Goal: Answer question/provide support

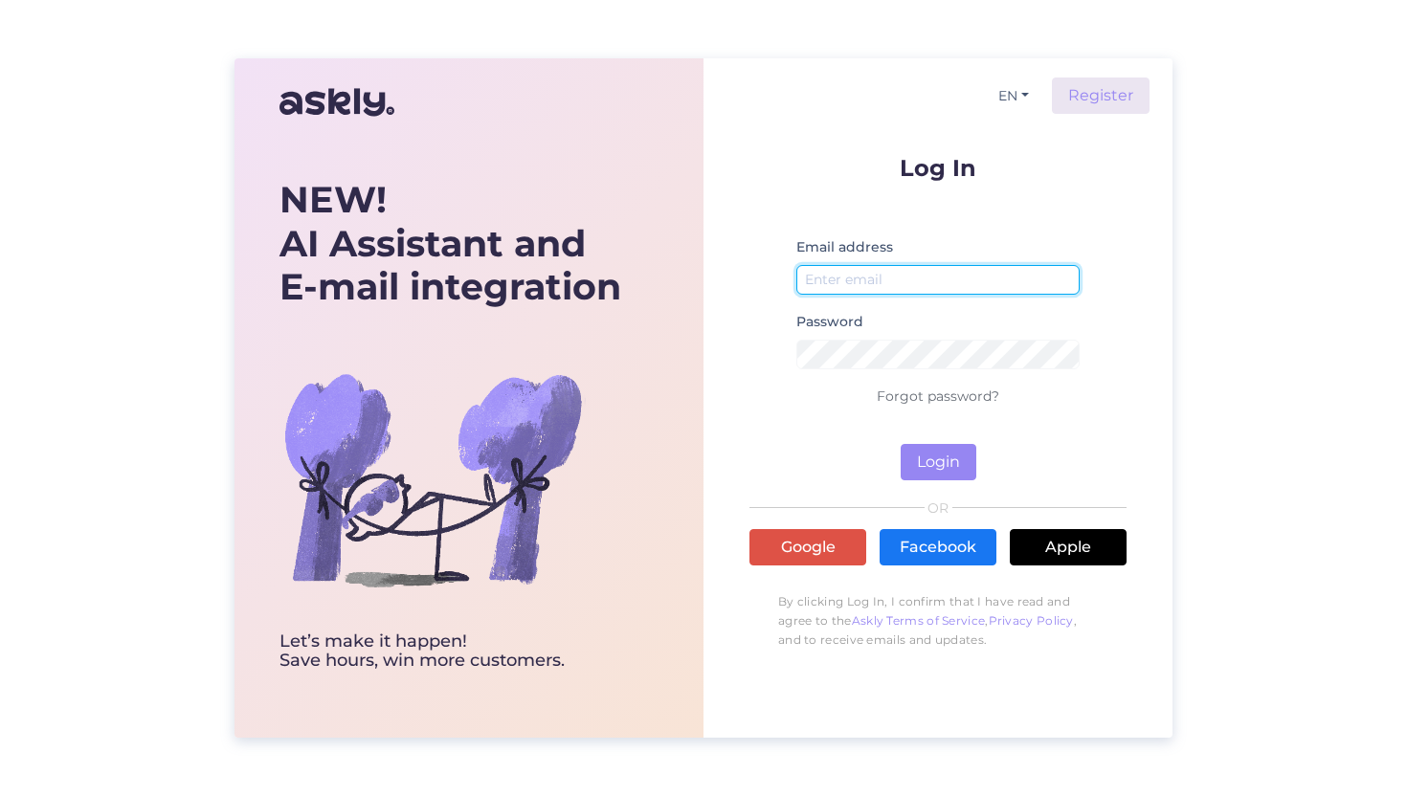
click at [882, 283] on input "email" at bounding box center [937, 280] width 283 height 30
type input "[EMAIL_ADDRESS][DOMAIN_NAME]"
click at [901, 444] on button "Login" at bounding box center [939, 462] width 76 height 36
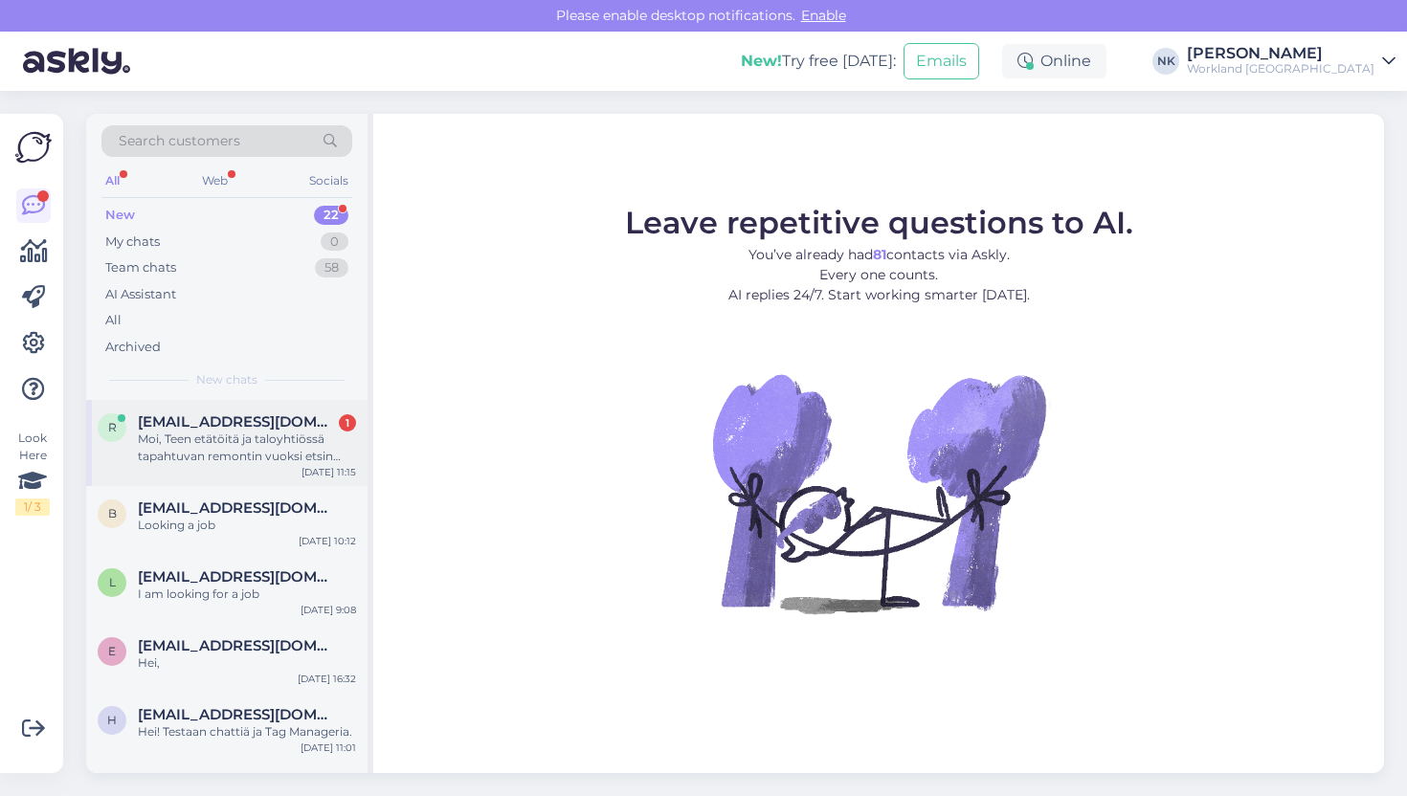
click at [270, 426] on span "[EMAIL_ADDRESS][DOMAIN_NAME]" at bounding box center [237, 421] width 199 height 17
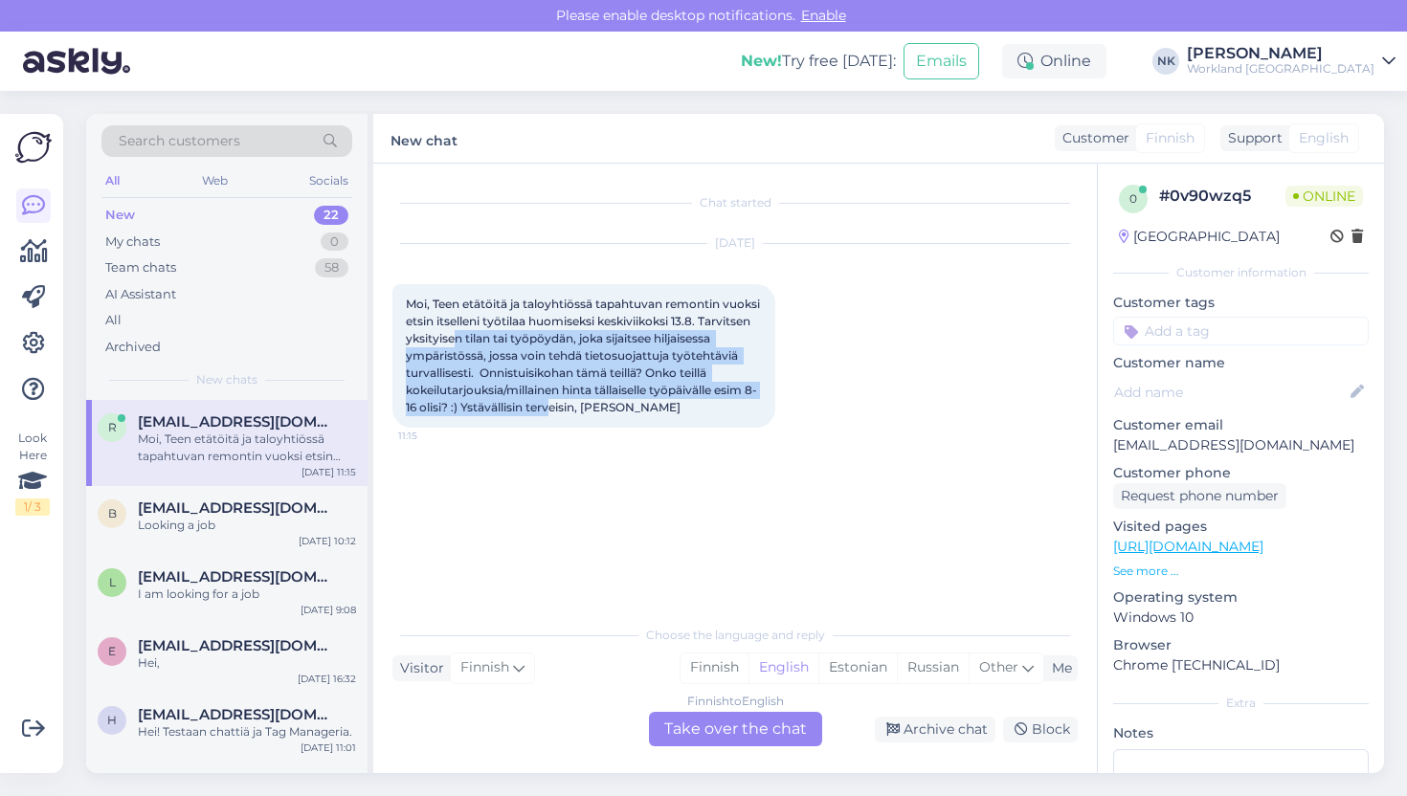
drag, startPoint x: 512, startPoint y: 330, endPoint x: 596, endPoint y: 406, distance: 113.2
click at [596, 406] on div "Moi, Teen etätöitä ja taloyhtiössä tapahtuvan remontin vuoksi etsin itselleni t…" at bounding box center [583, 356] width 383 height 144
click at [596, 406] on span "Moi, Teen etätöitä ja taloyhtiössä tapahtuvan remontin vuoksi etsin itselleni t…" at bounding box center [584, 356] width 357 height 118
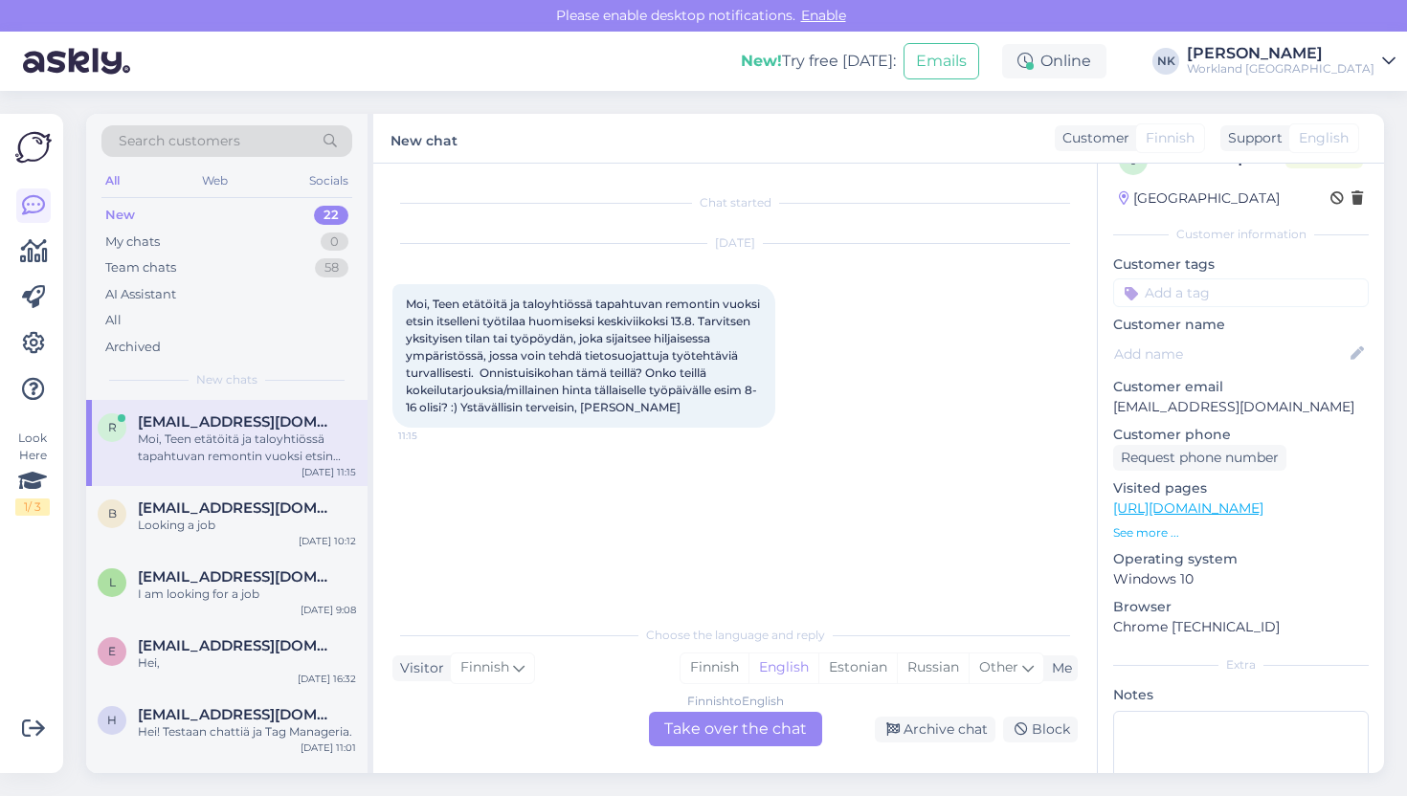
scroll to position [58, 0]
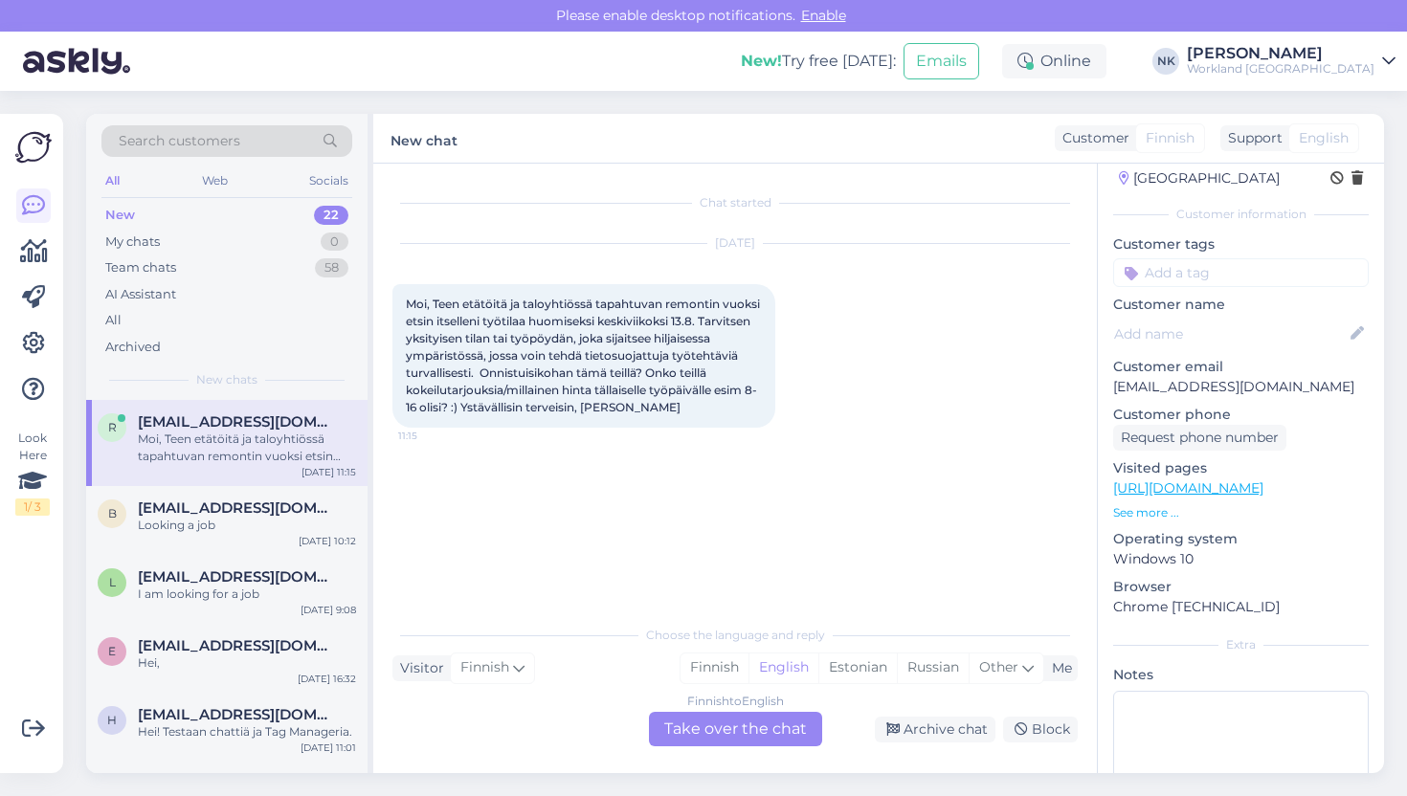
drag, startPoint x: 723, startPoint y: 741, endPoint x: 697, endPoint y: 751, distance: 27.9
click at [697, 751] on div "Chat started [DATE] Moi, Teen etätöitä ja taloyhtiössä tapahtuvan remontin vuok…" at bounding box center [735, 469] width 724 height 610
click at [693, 727] on div "Finnish to English Take over the chat" at bounding box center [735, 729] width 173 height 34
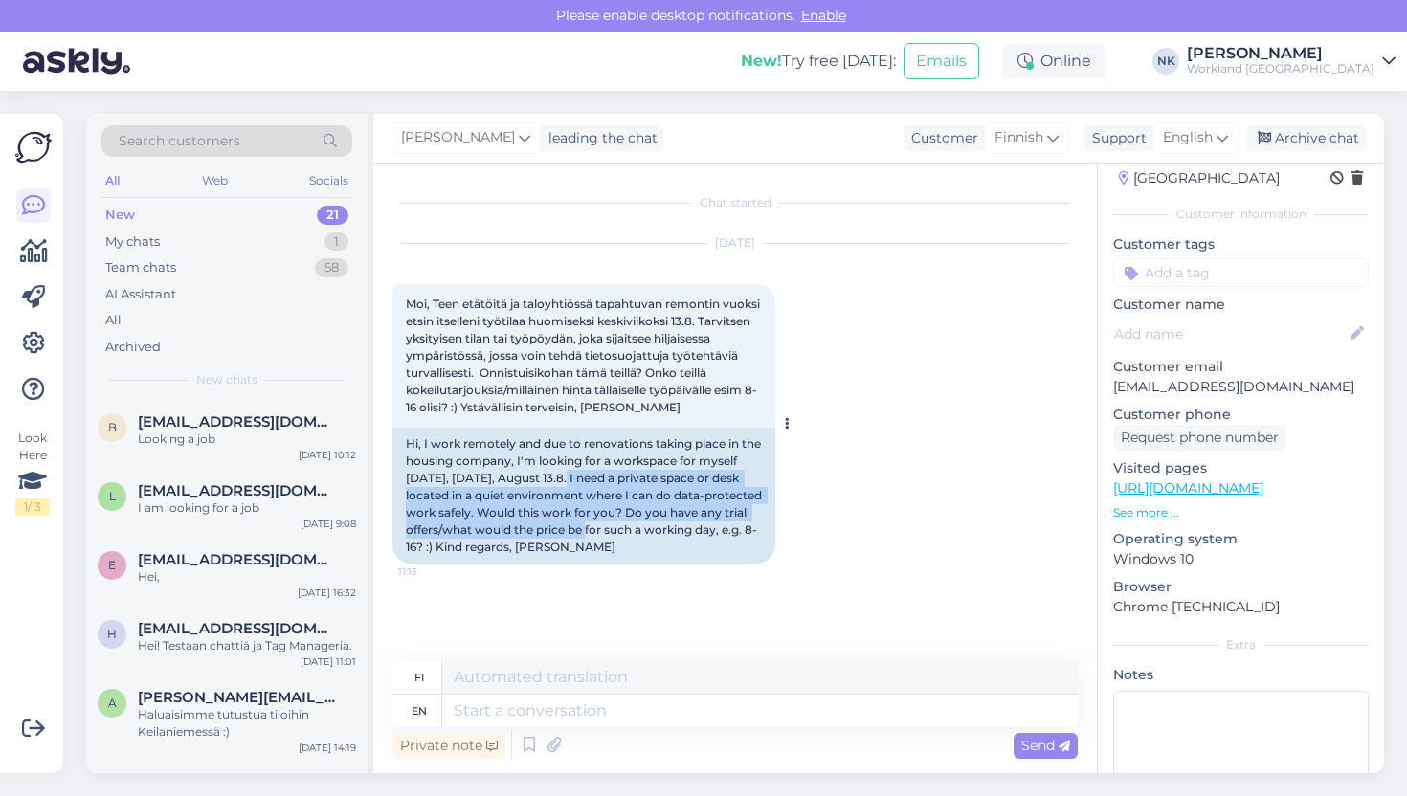
drag, startPoint x: 589, startPoint y: 475, endPoint x: 608, endPoint y: 528, distance: 56.9
click at [608, 528] on div "Hi, I work remotely and due to renovations taking place in the housing company,…" at bounding box center [583, 496] width 383 height 136
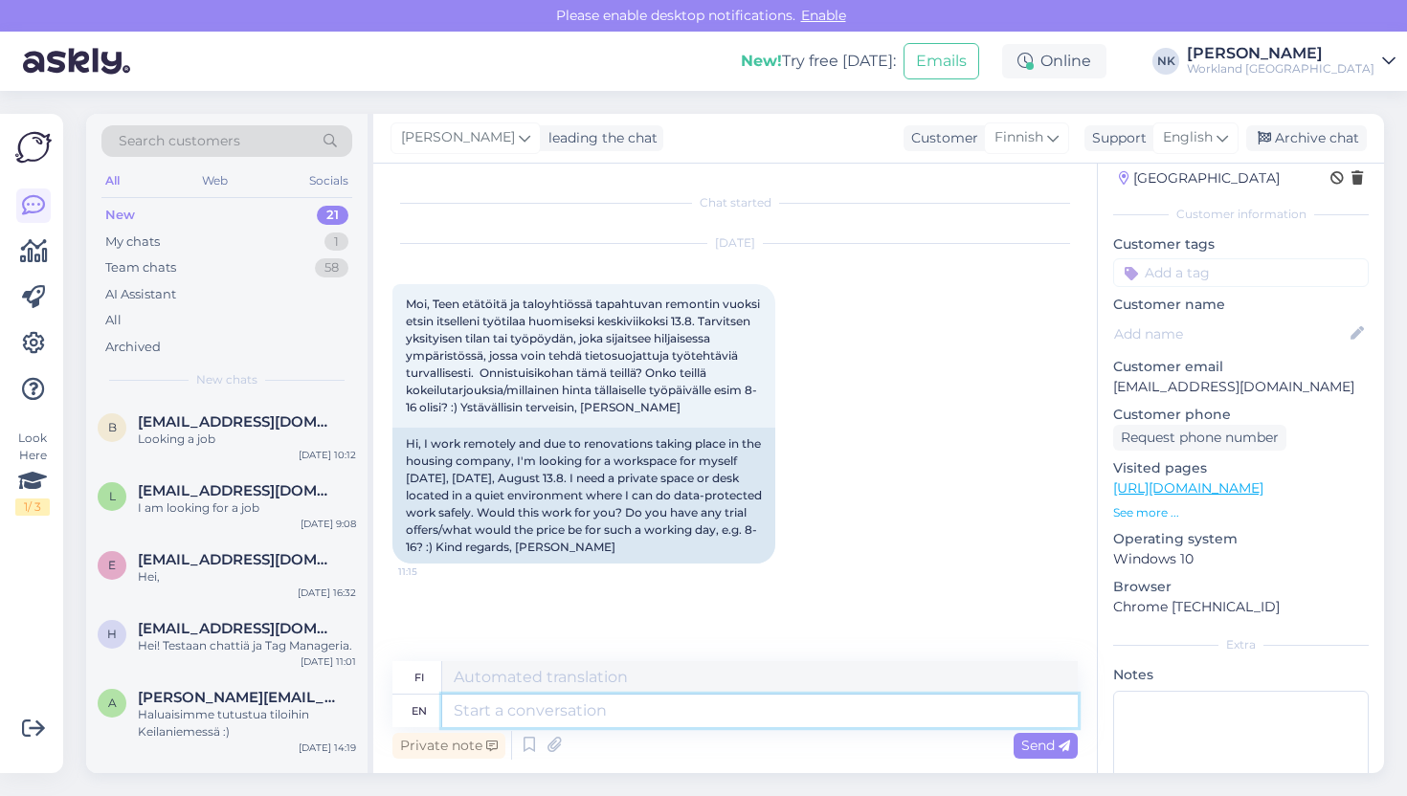
click at [571, 707] on textarea at bounding box center [759, 711] width 635 height 33
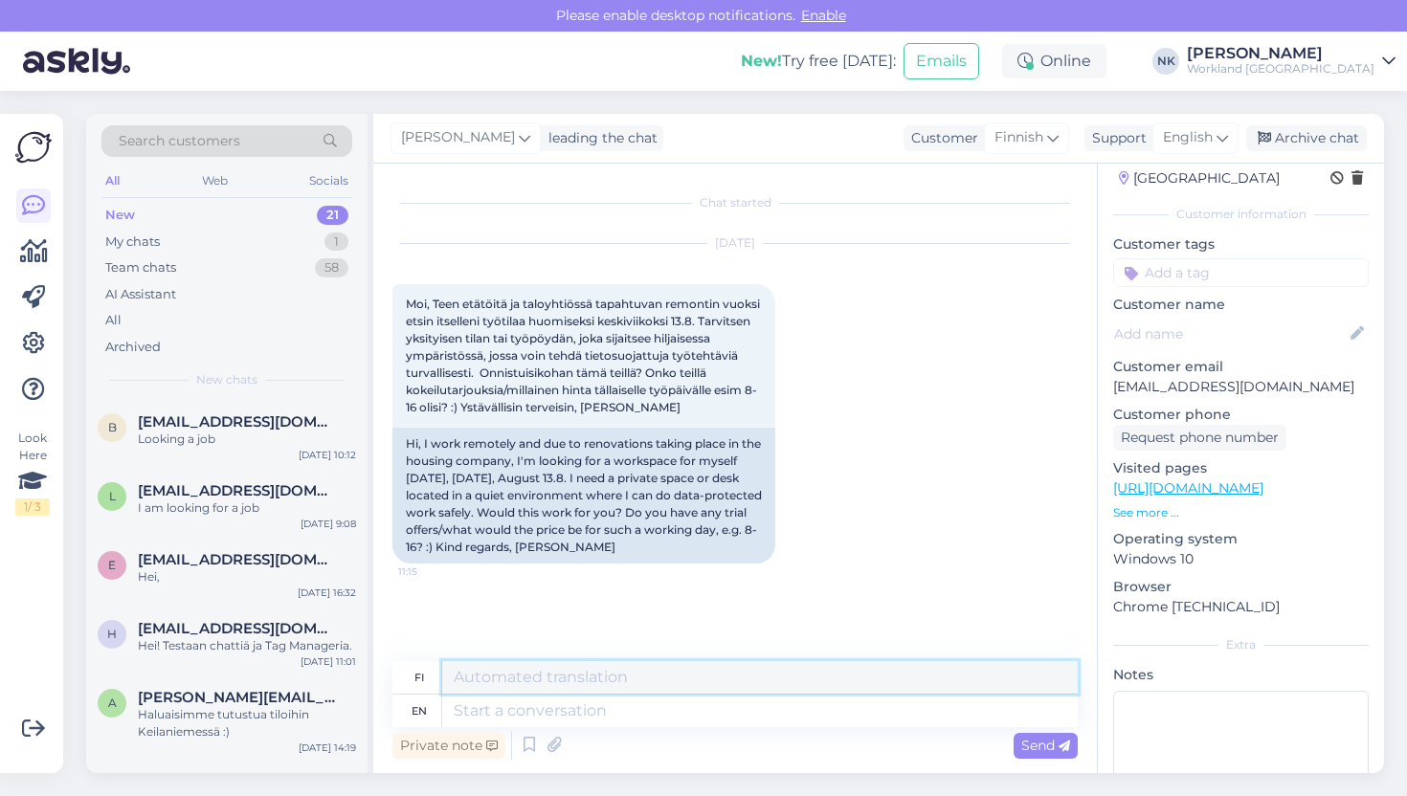
click at [571, 681] on textarea at bounding box center [759, 677] width 635 height 33
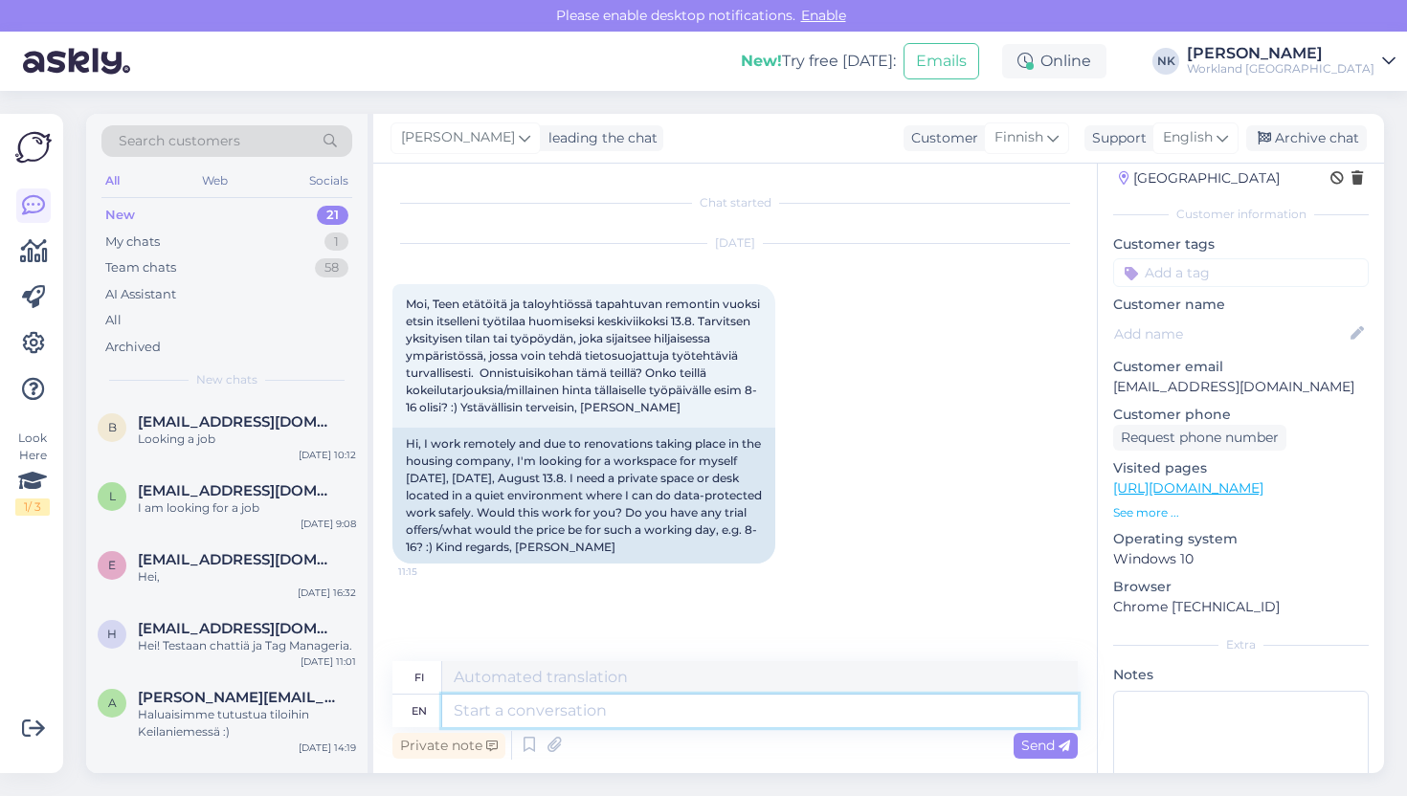
click at [579, 713] on textarea at bounding box center [759, 711] width 635 height 33
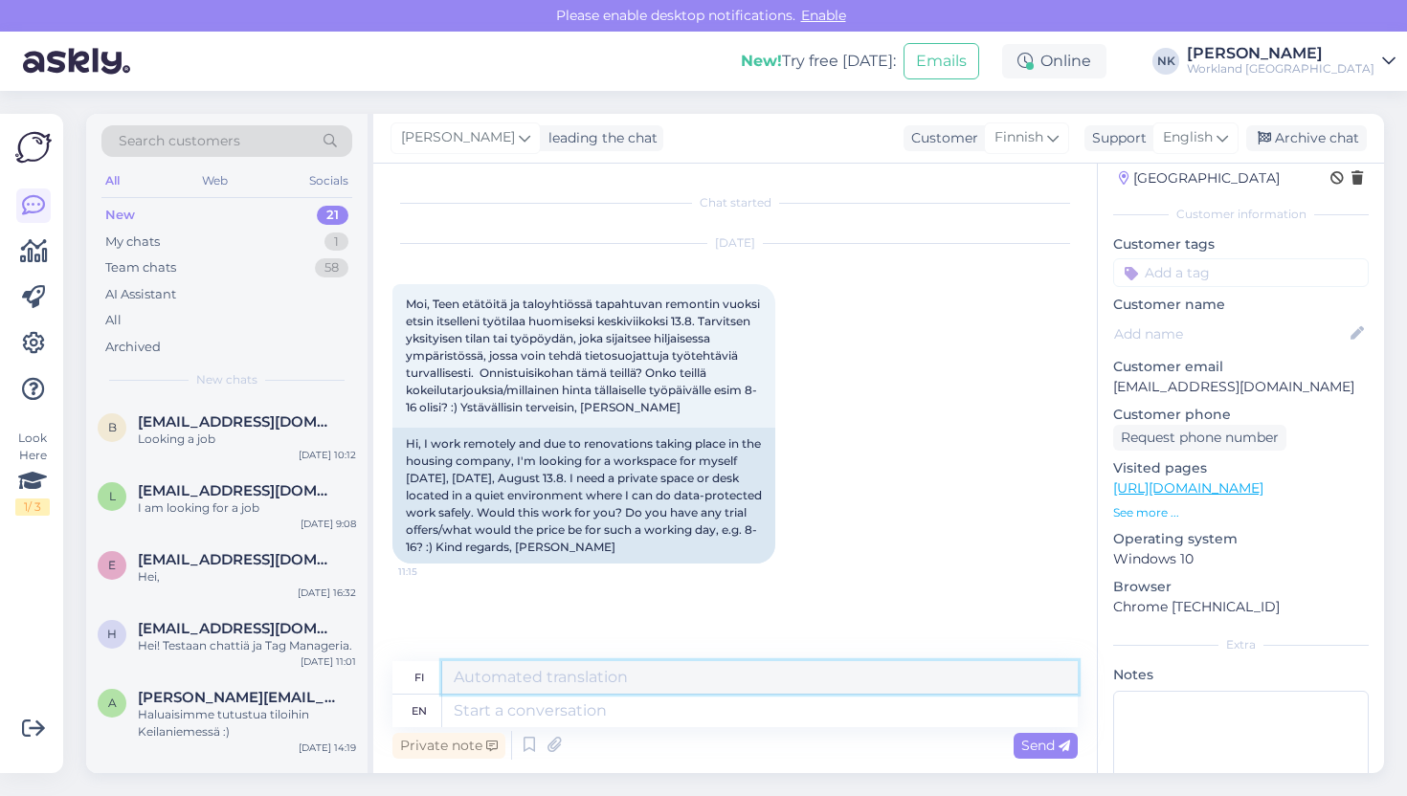
click at [571, 677] on textarea at bounding box center [759, 677] width 635 height 33
click at [570, 684] on textarea at bounding box center [759, 677] width 635 height 33
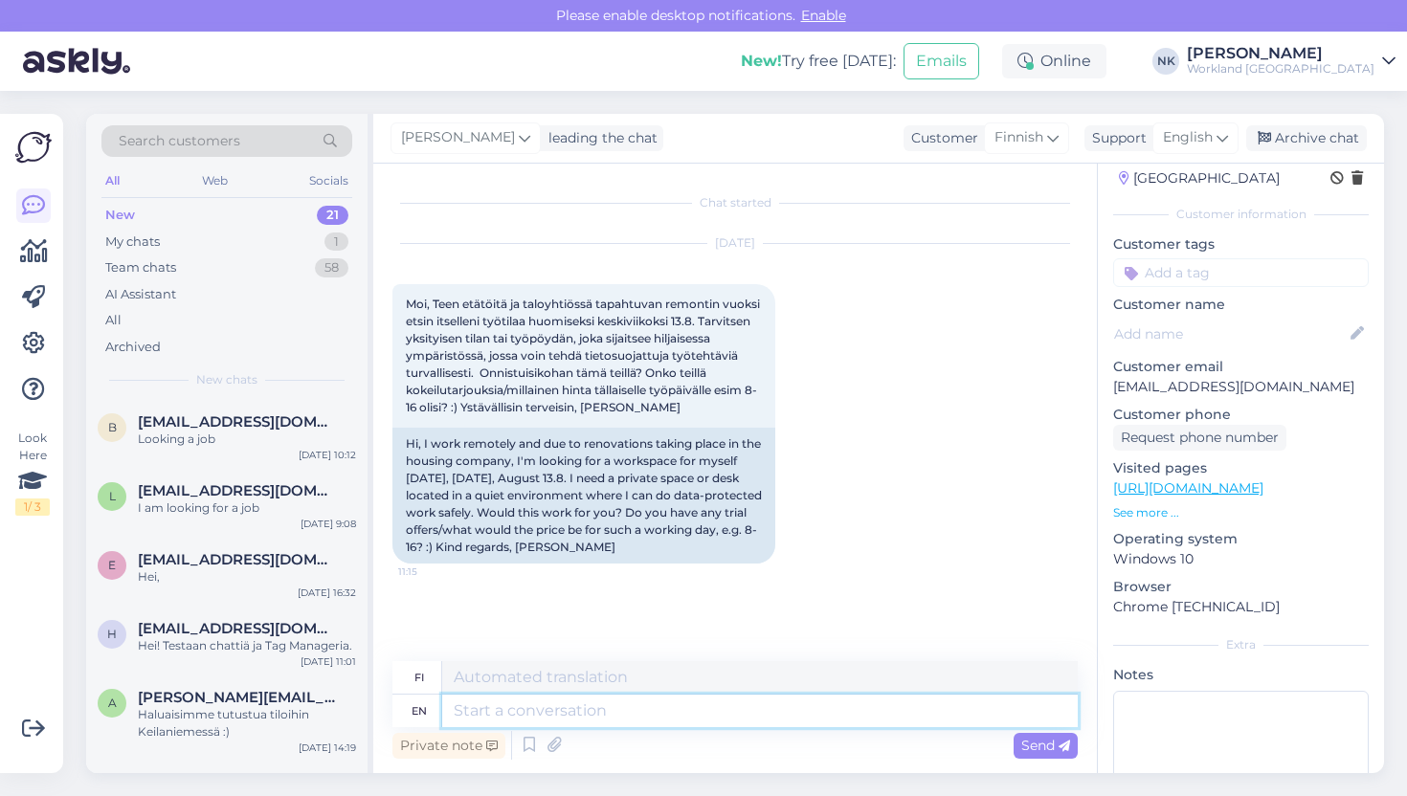
click at [580, 701] on textarea at bounding box center [759, 711] width 635 height 33
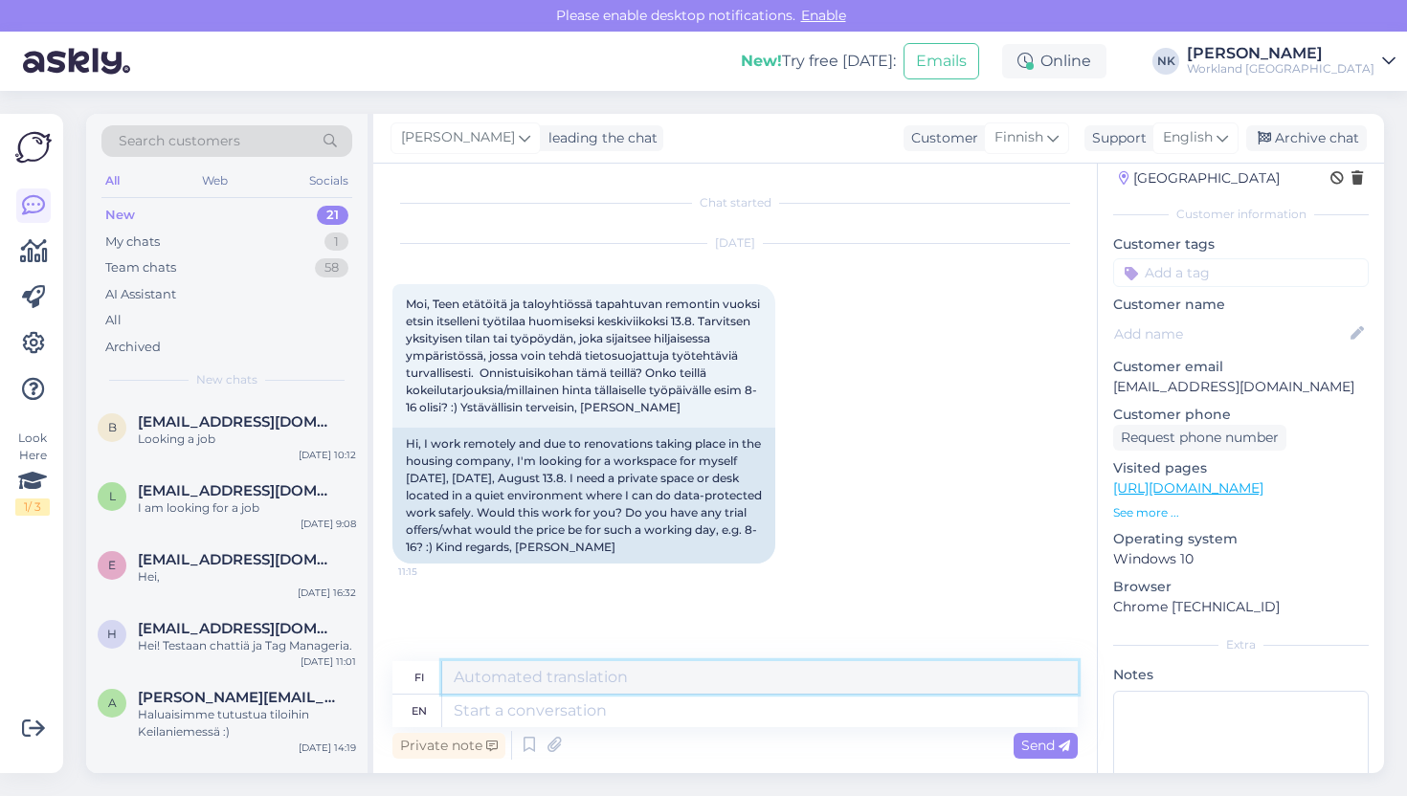
click at [573, 688] on textarea at bounding box center [759, 677] width 635 height 33
click at [1200, 139] on span "English" at bounding box center [1188, 137] width 50 height 21
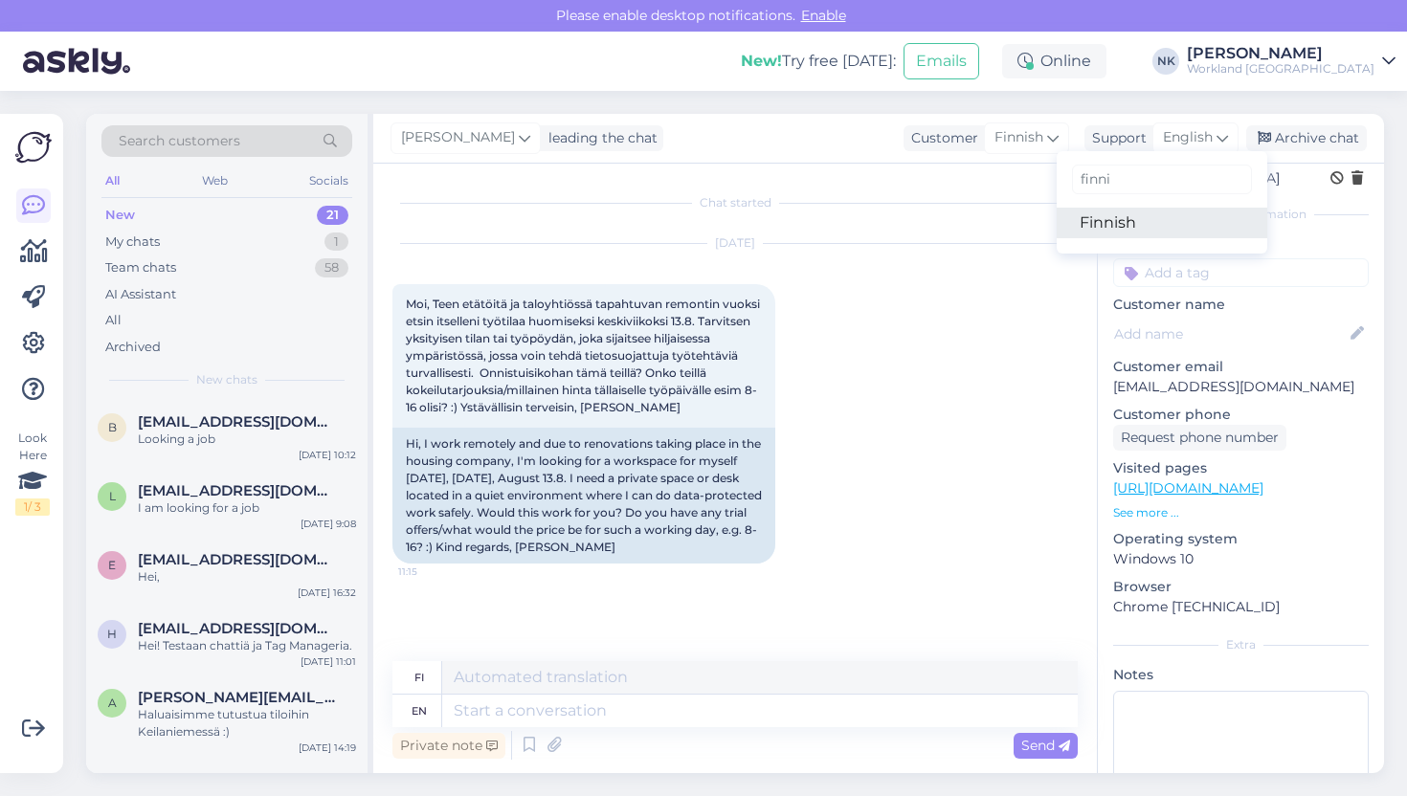
type input "finni"
click at [1187, 225] on link "Finnish" at bounding box center [1162, 223] width 211 height 31
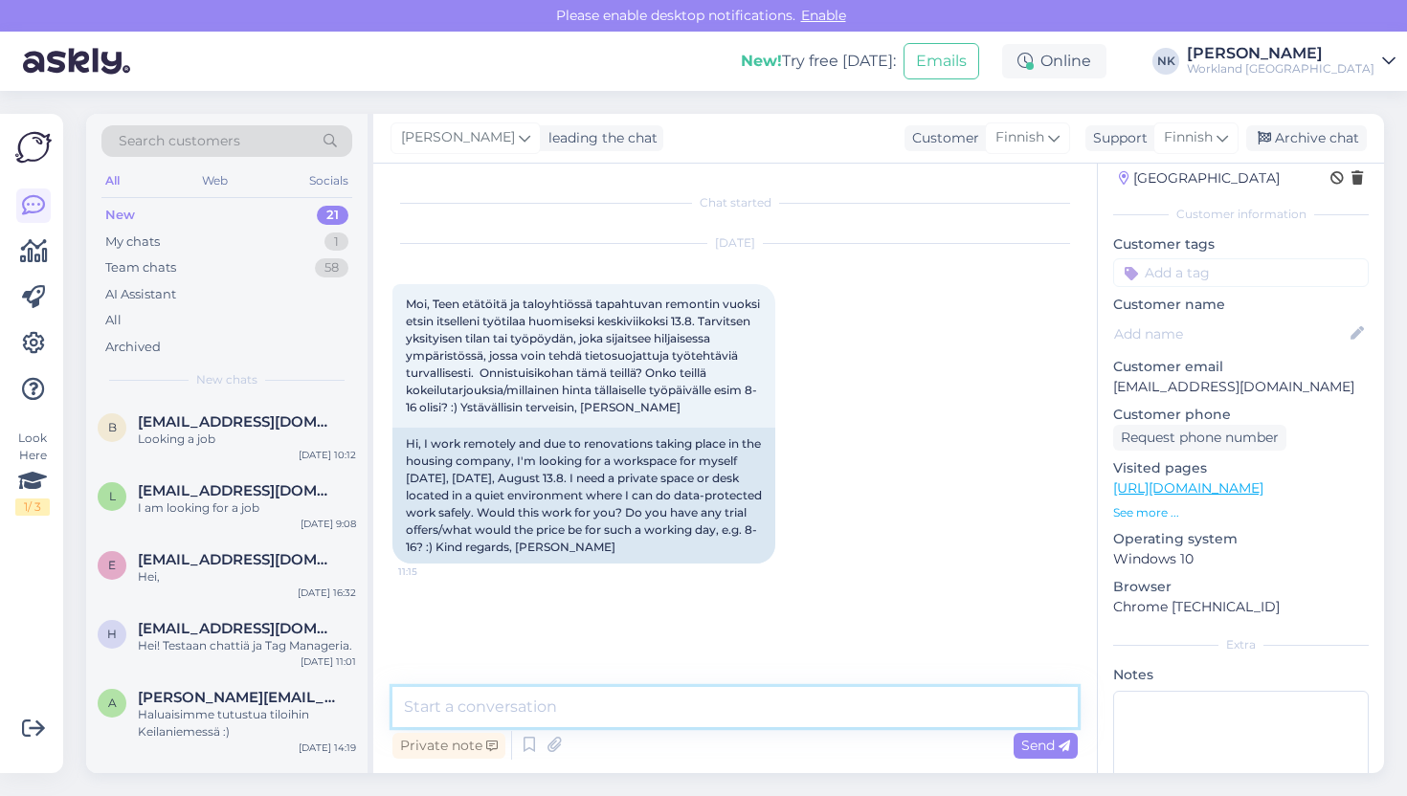
click at [541, 702] on textarea at bounding box center [734, 707] width 685 height 40
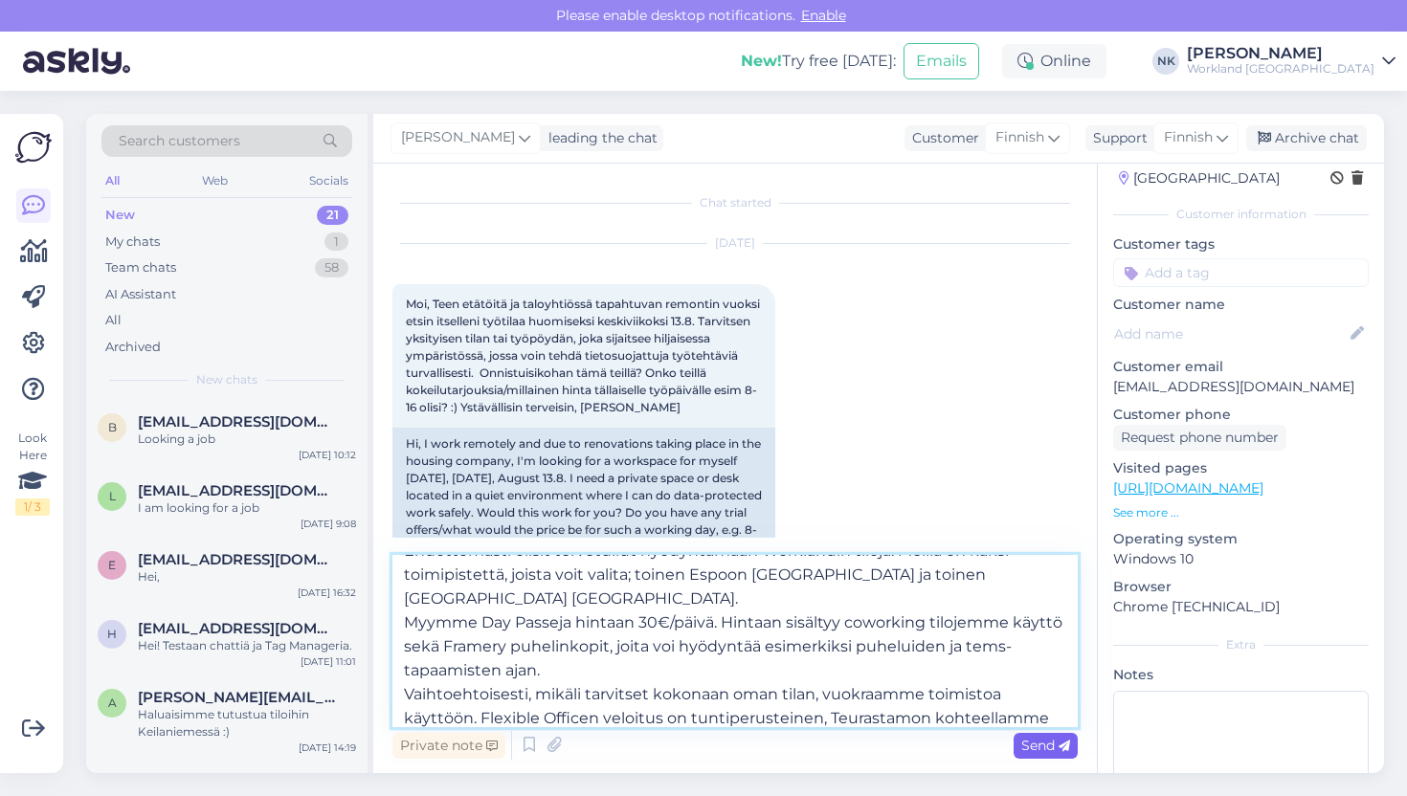
scroll to position [72, 0]
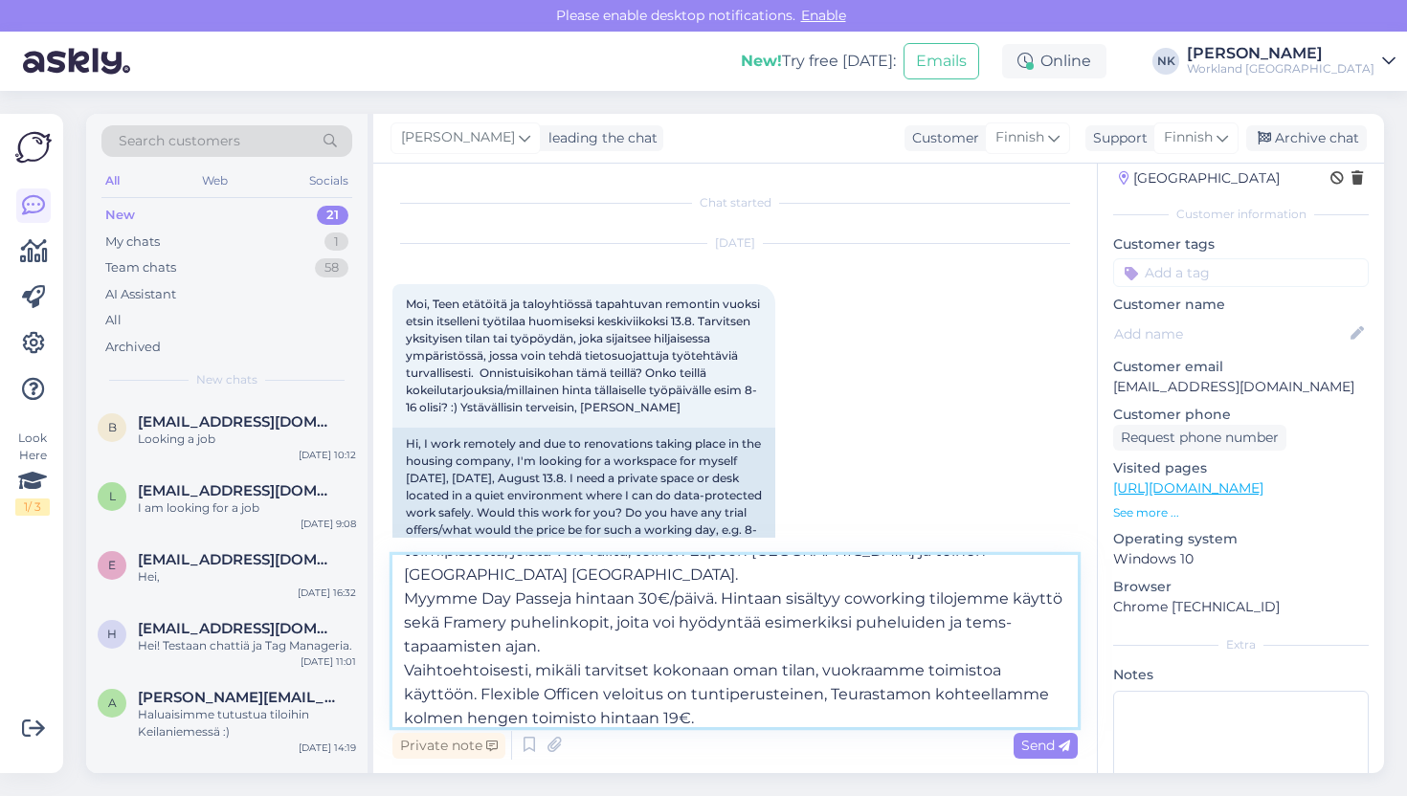
click at [822, 700] on textarea "[PERSON_NAME]! Ehdottomasti olisit tervetullut hyödyntämään Worklandin tiloja. …" at bounding box center [734, 641] width 685 height 172
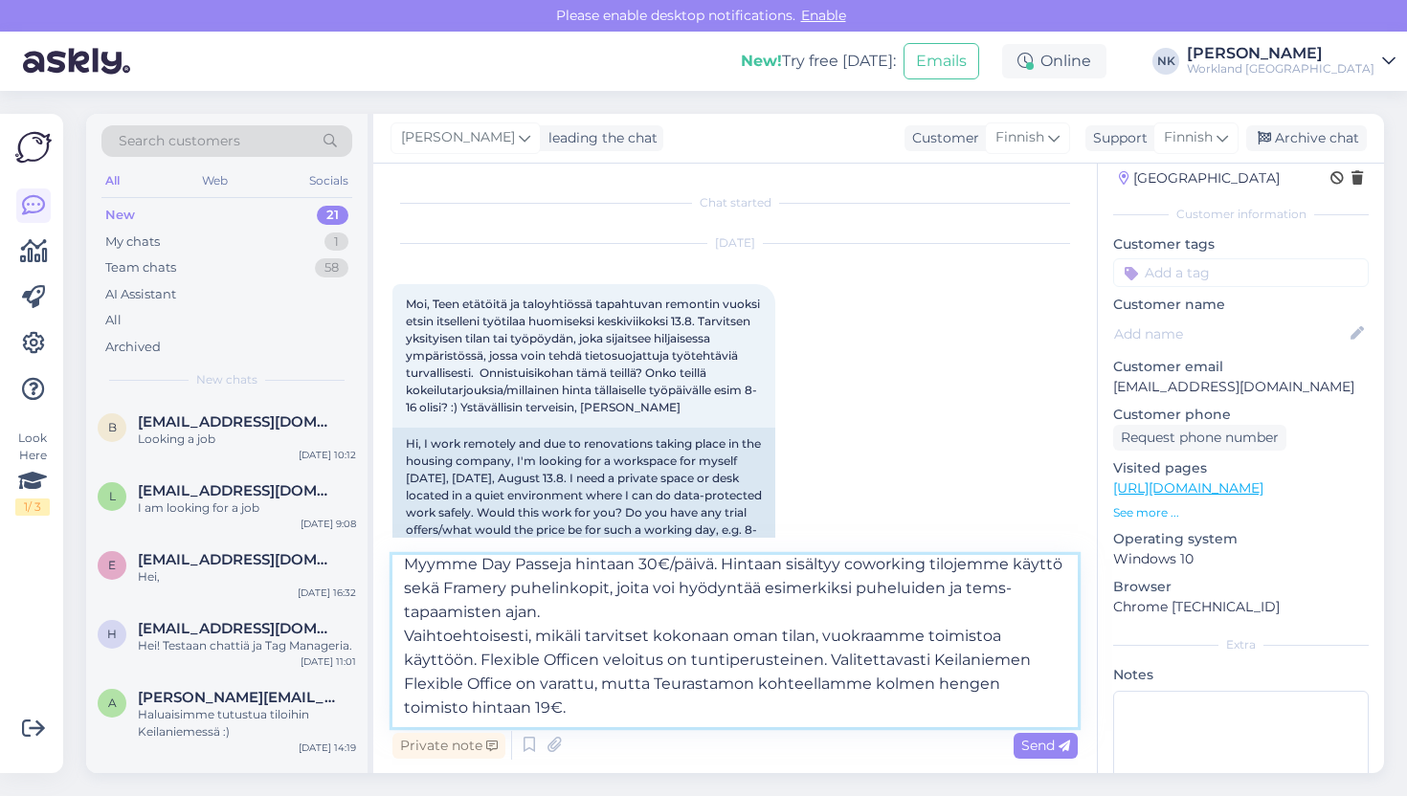
click at [1075, 681] on textarea "[PERSON_NAME]! Ehdottomasti olisit tervetullut hyödyntämään Worklandin tiloja. …" at bounding box center [734, 641] width 685 height 172
click at [598, 706] on textarea "[PERSON_NAME]! Ehdottomasti olisit tervetullut hyödyntämään Worklandin tiloja. …" at bounding box center [734, 641] width 685 height 172
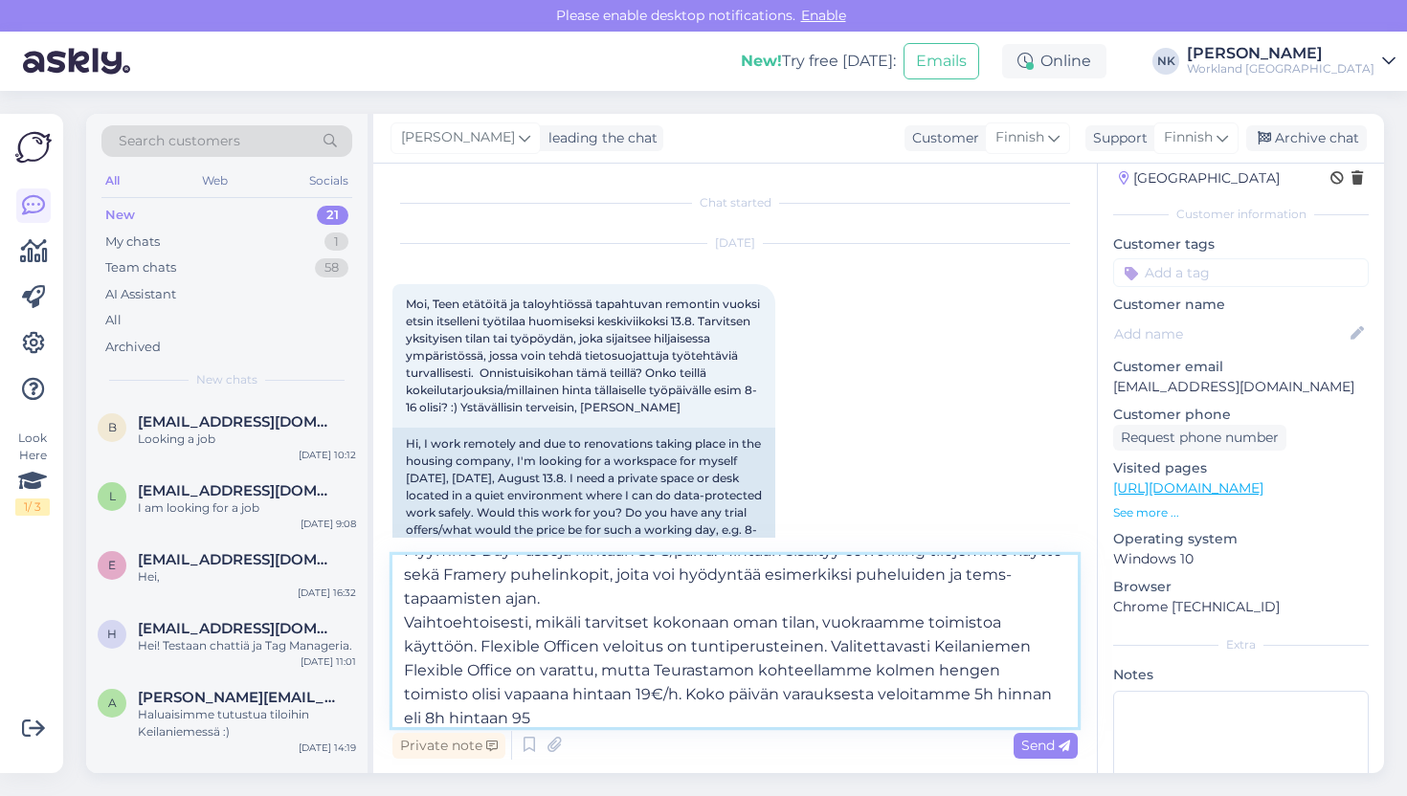
type textarea "[PERSON_NAME]! Ehdottomasti olisit tervetullut hyödyntämään Worklandin tiloja. …"
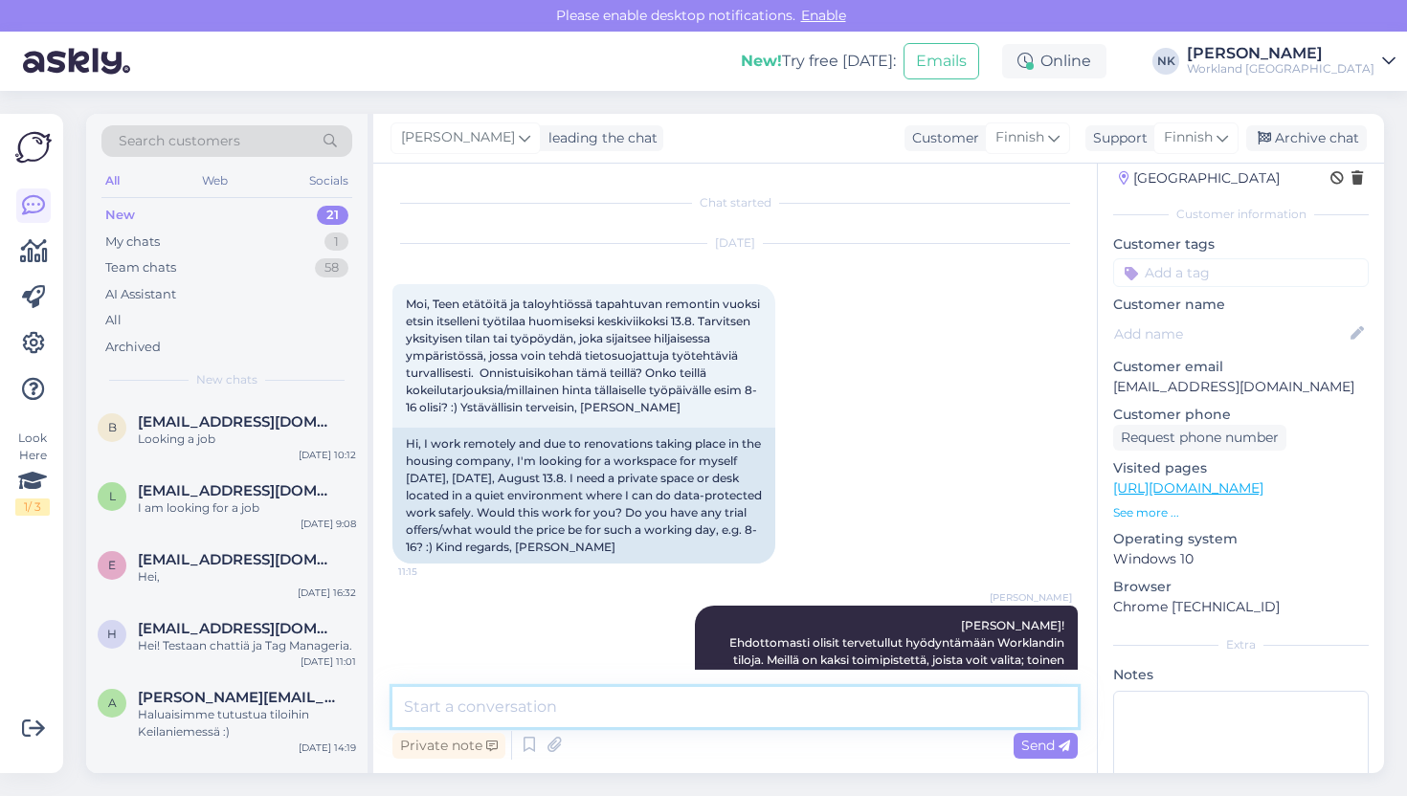
scroll to position [0, 0]
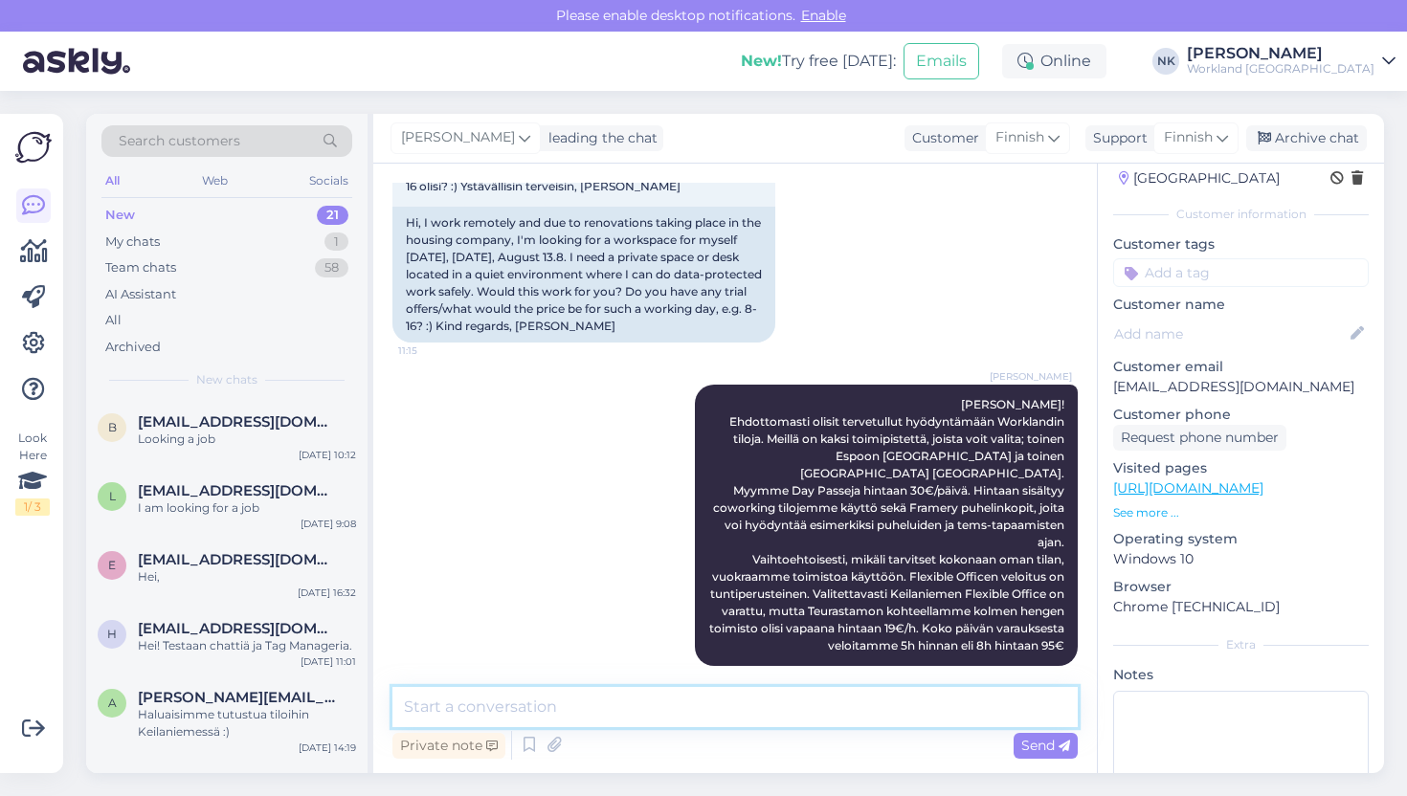
click at [675, 714] on textarea at bounding box center [734, 707] width 685 height 40
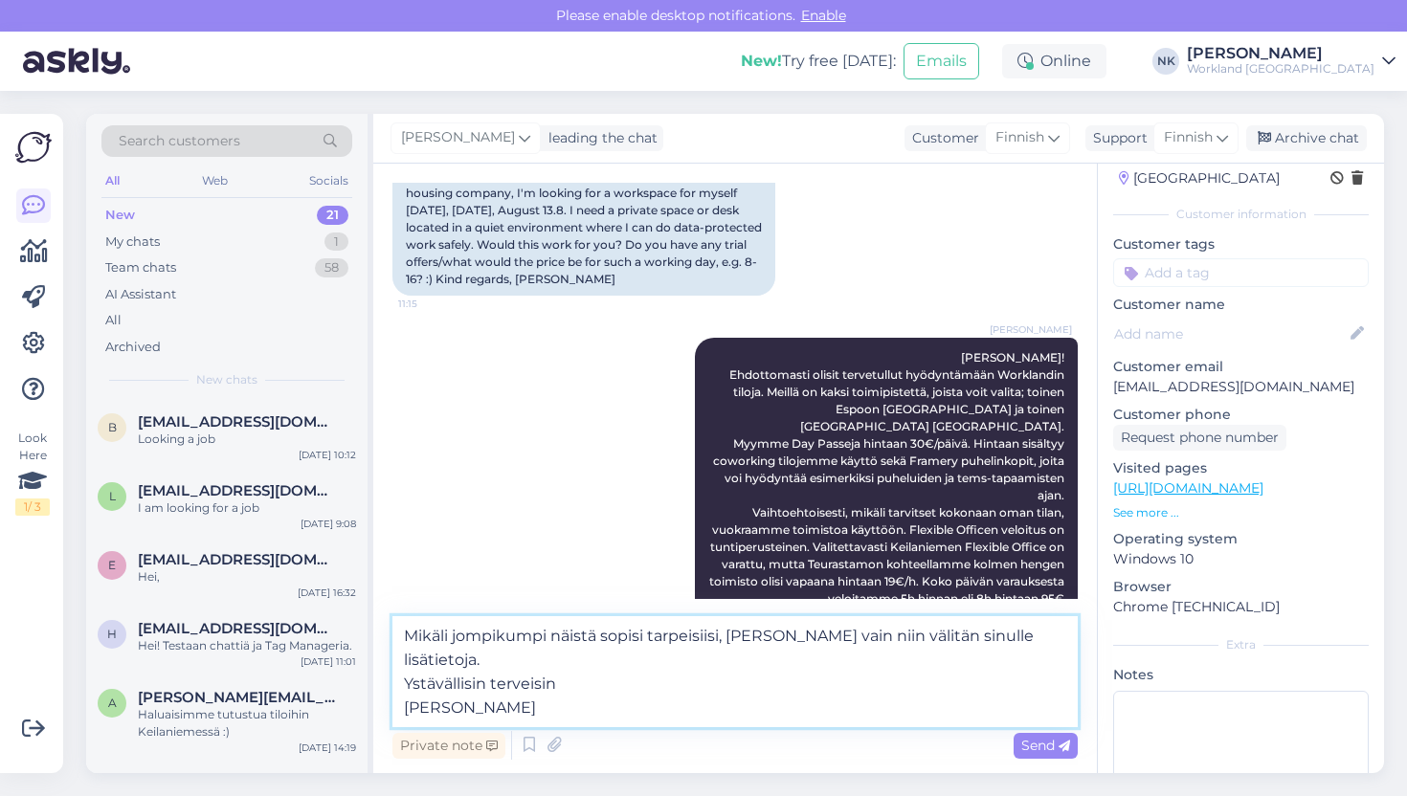
scroll to position [292, 0]
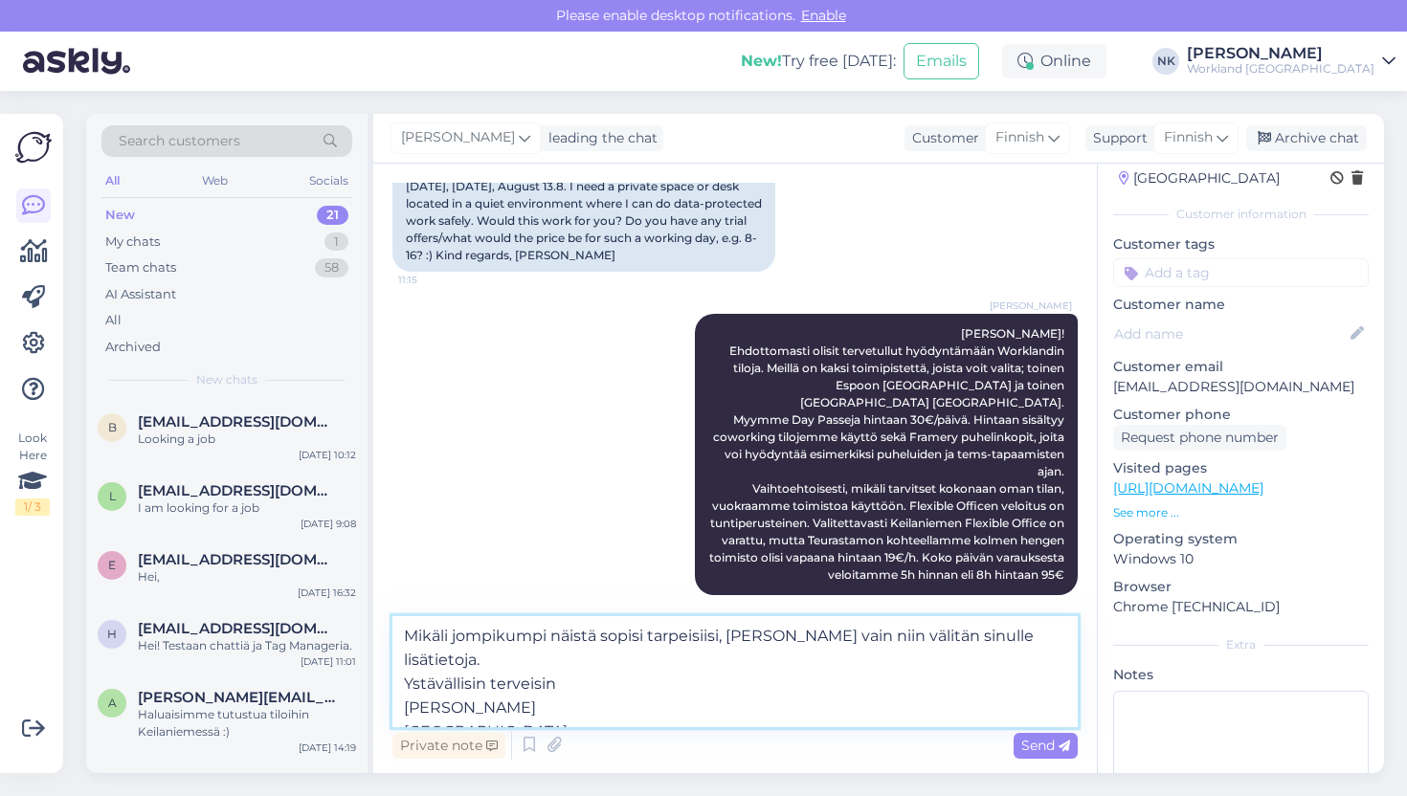
click at [563, 656] on textarea "Mikäli jompikumpi näistä sopisi tarpeisiisi, [PERSON_NAME] vain niin välitän si…" at bounding box center [734, 671] width 685 height 111
click at [1037, 633] on textarea "Mikäli jompikumpi näistä sopisi tarpeisiisi, [PERSON_NAME] vain niin välitän si…" at bounding box center [734, 671] width 685 height 111
type textarea "Mikäli jompikumpi näistä sopisi tarpeisiisi, [PERSON_NAME] vain niin välitän si…"
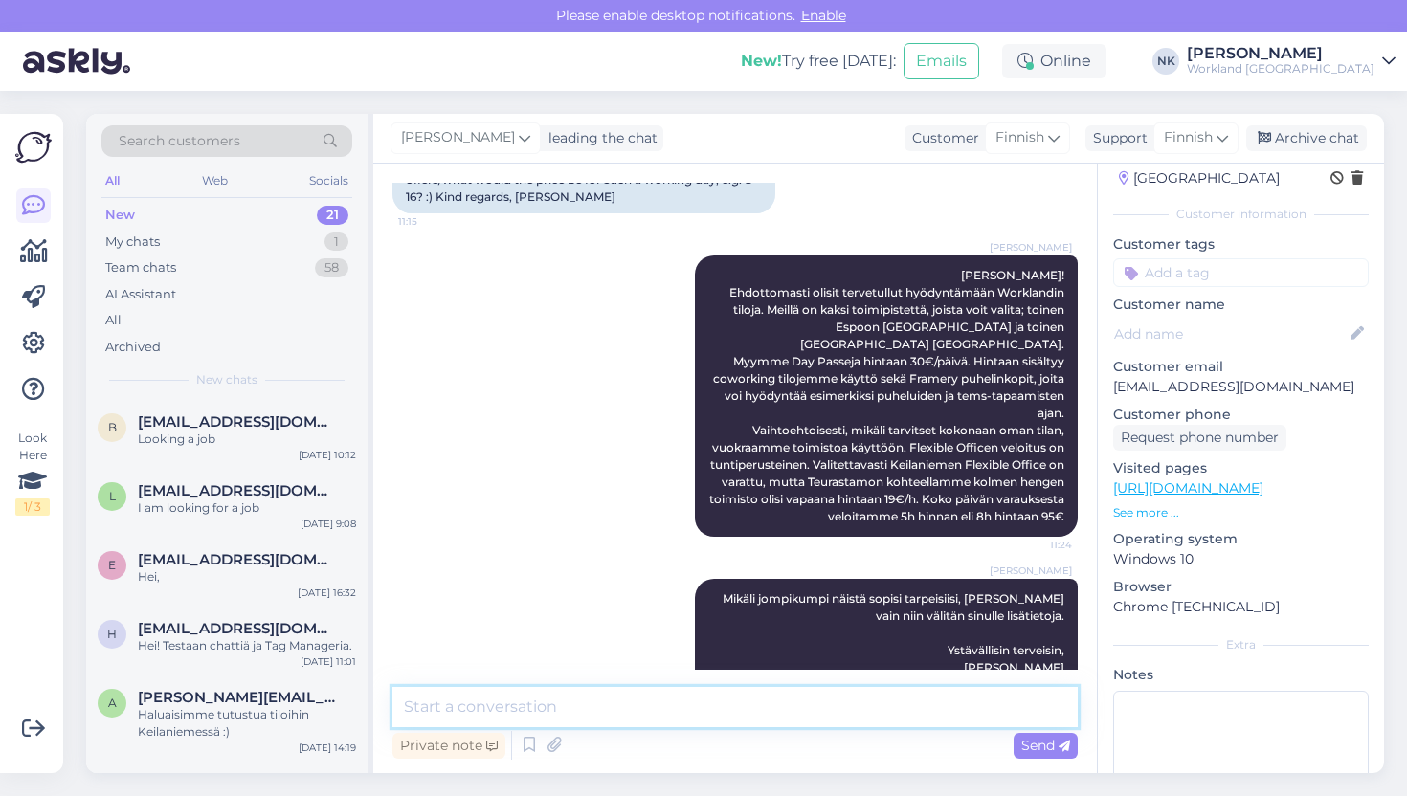
scroll to position [390, 0]
